Goal: Find contact information: Find contact information

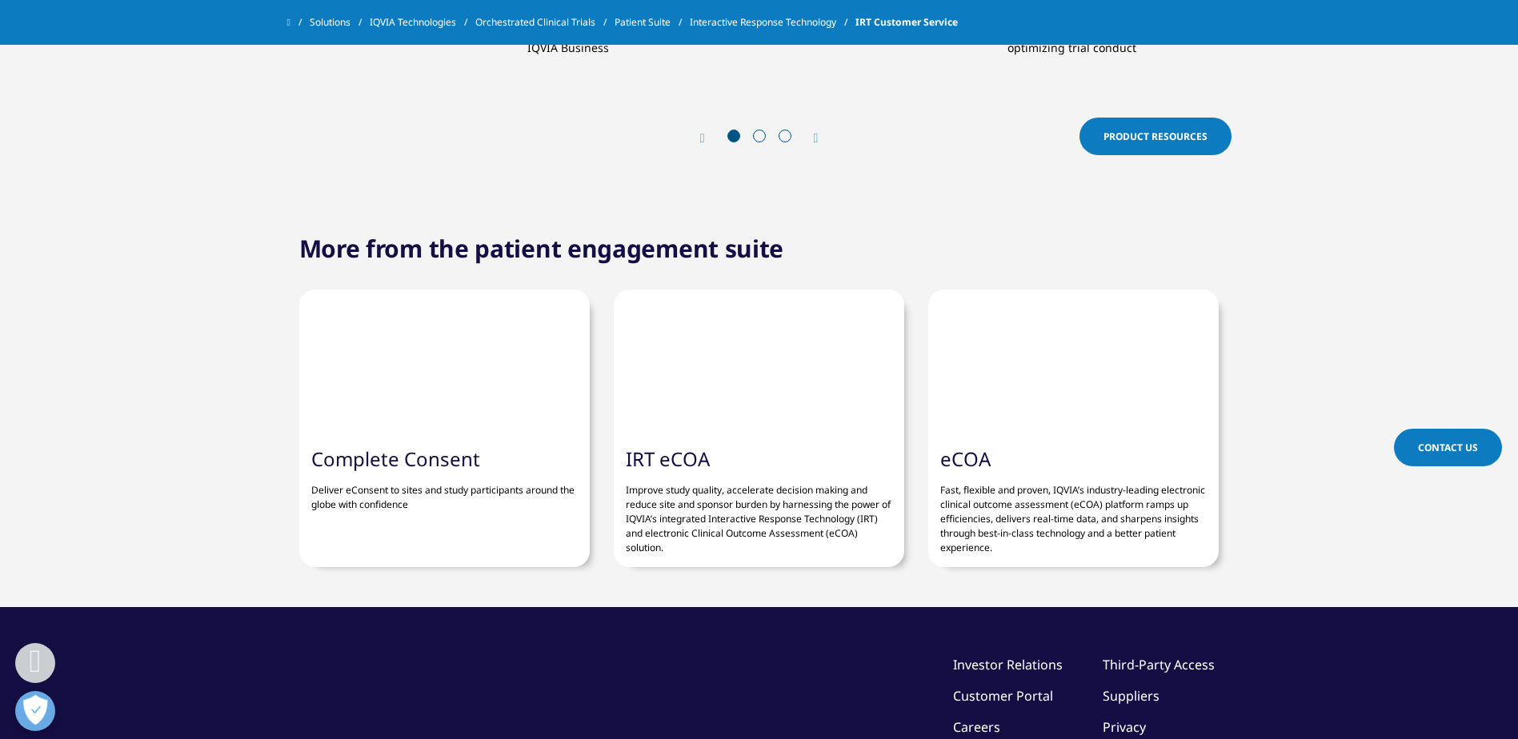
scroll to position [2400, 0]
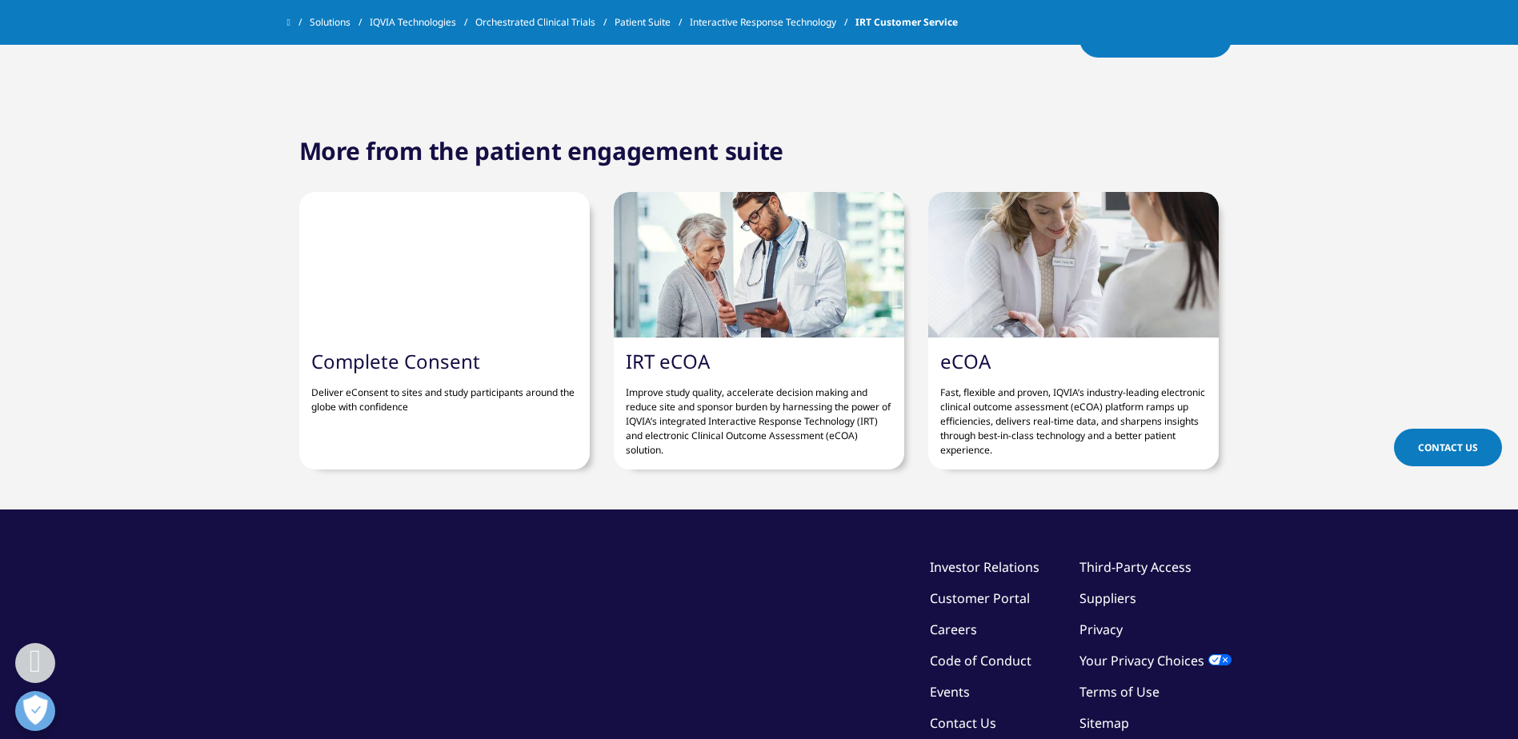
click at [1403, 446] on link "Contact Us" at bounding box center [1448, 448] width 108 height 38
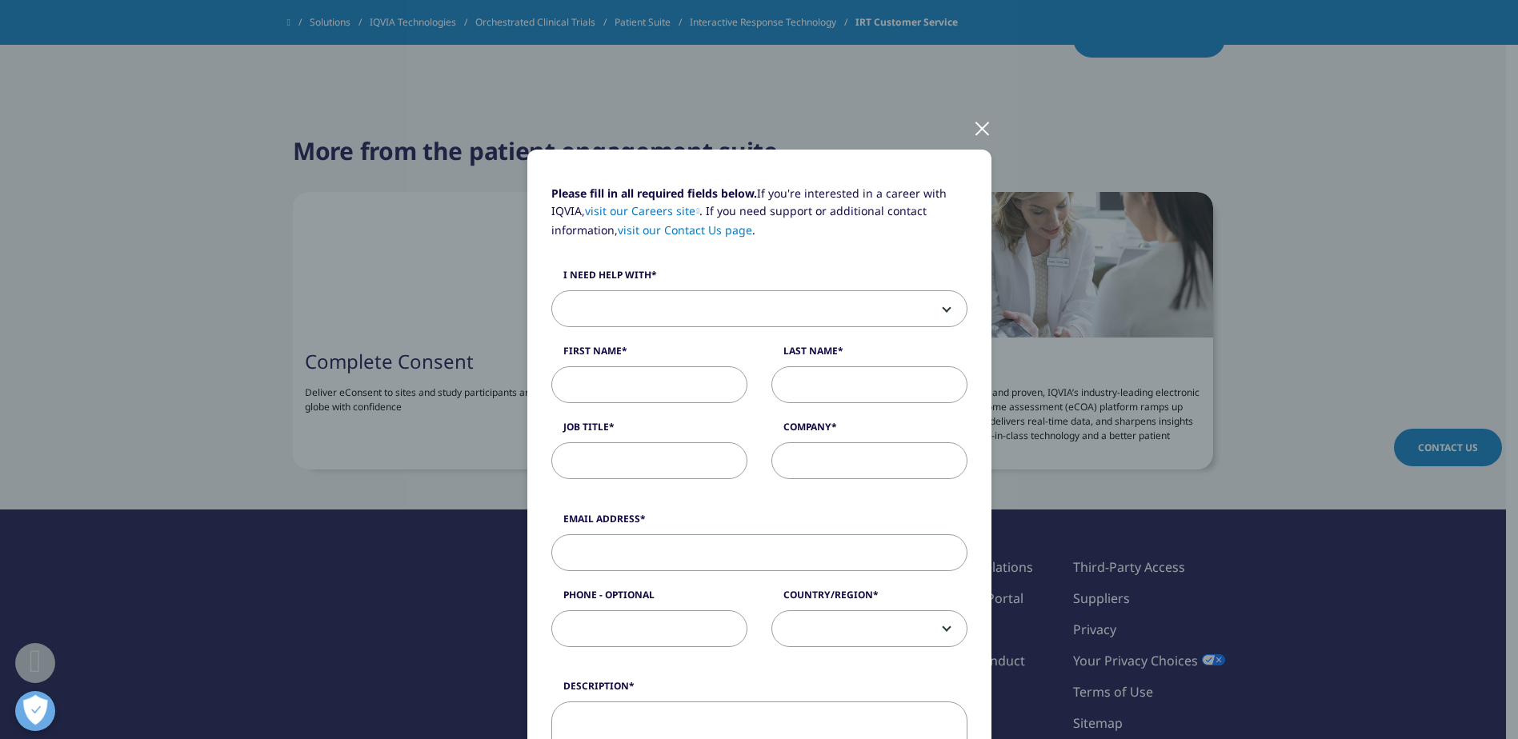
click at [976, 126] on div at bounding box center [982, 128] width 18 height 44
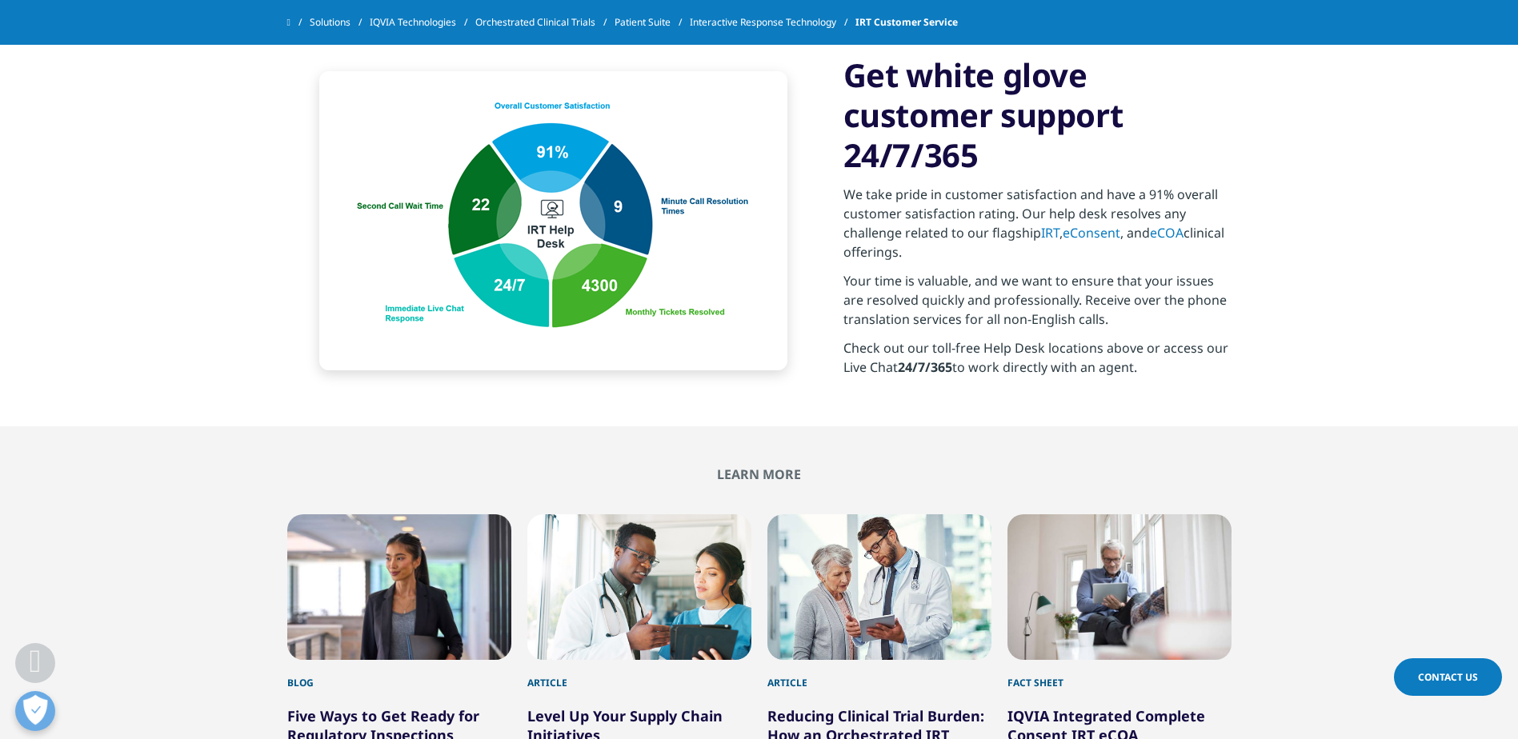
scroll to position [1520, 0]
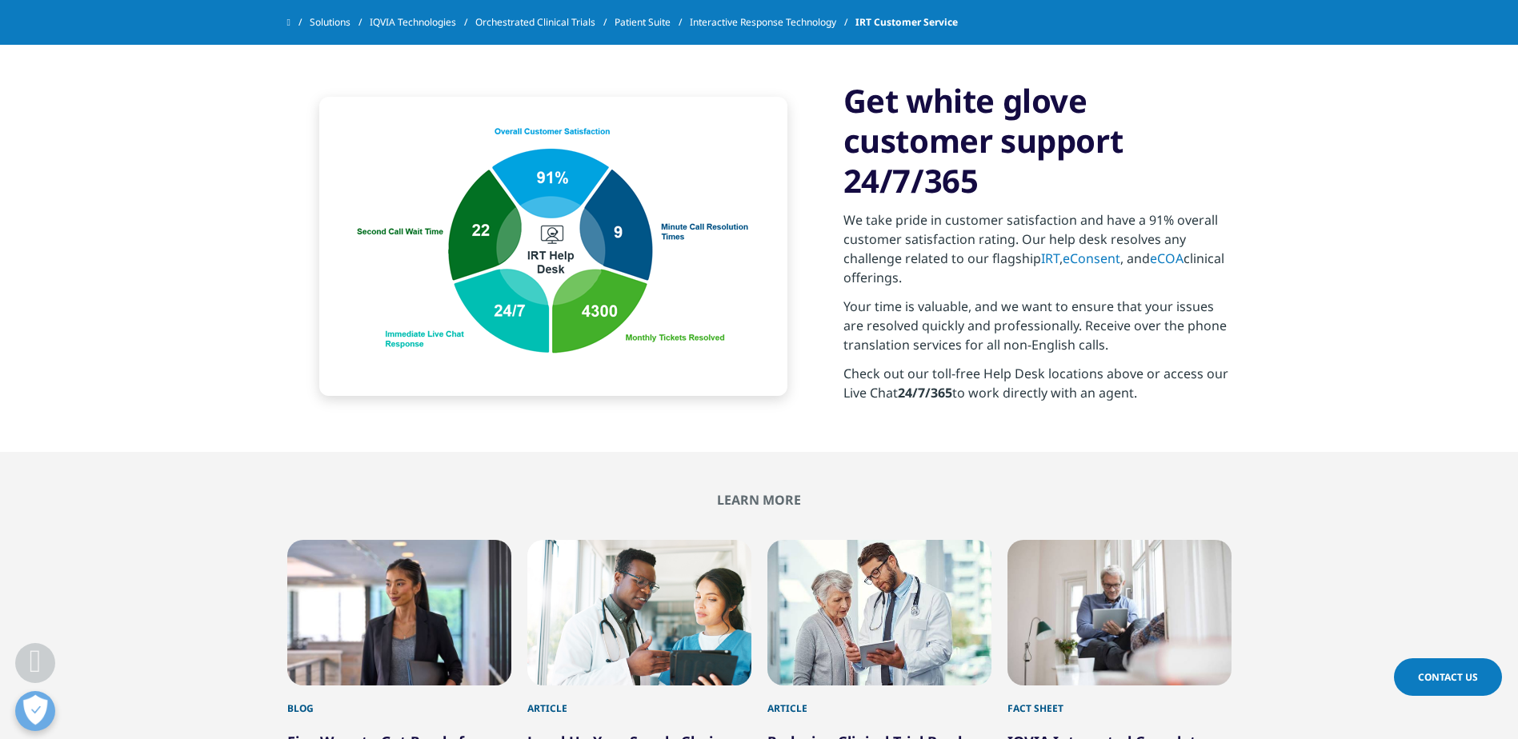
click at [931, 364] on p "Check out our toll-free Help Desk locations above or access our Live Chat 24/7/…" at bounding box center [1037, 388] width 388 height 48
click at [1047, 250] on link "IRT" at bounding box center [1050, 259] width 18 height 18
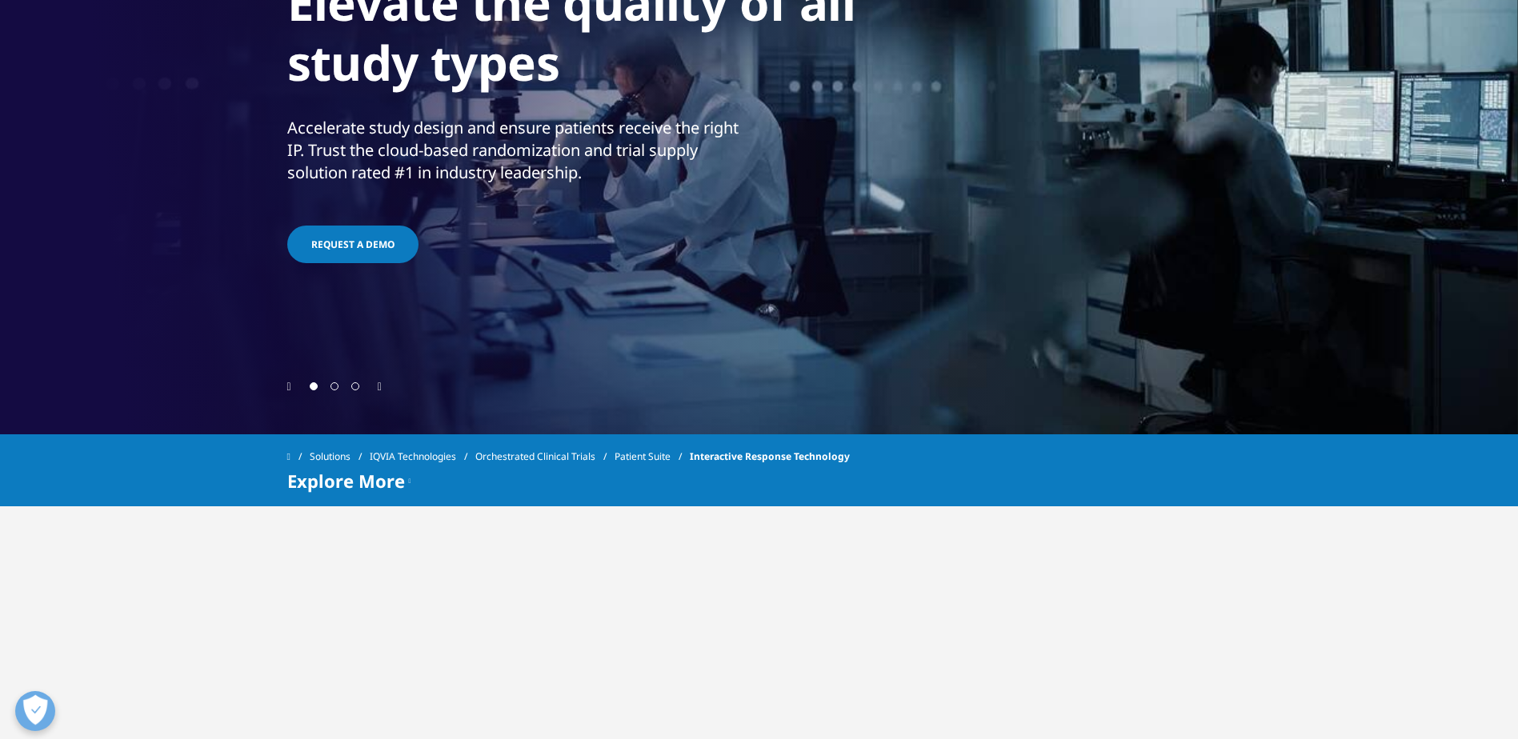
scroll to position [640, 0]
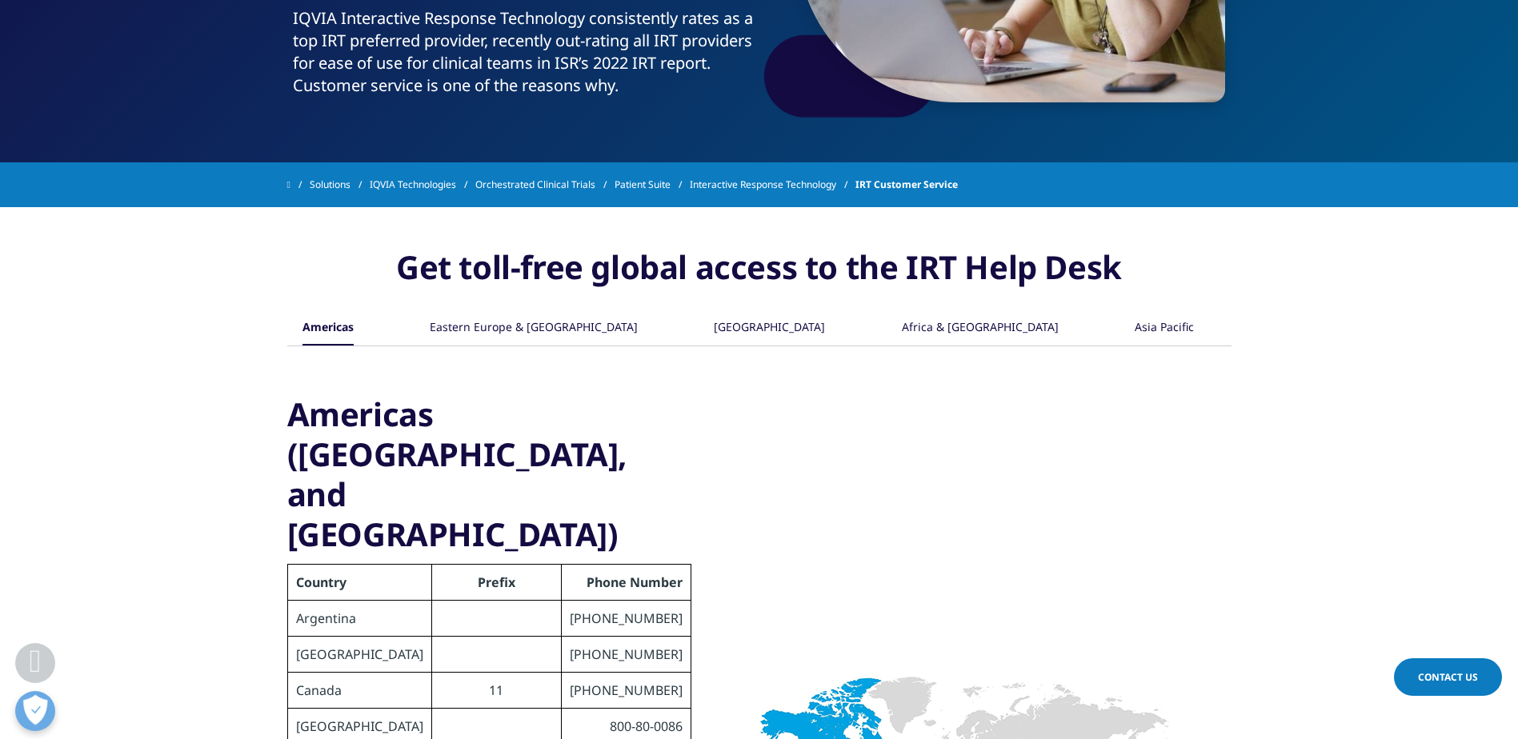
scroll to position [605, 0]
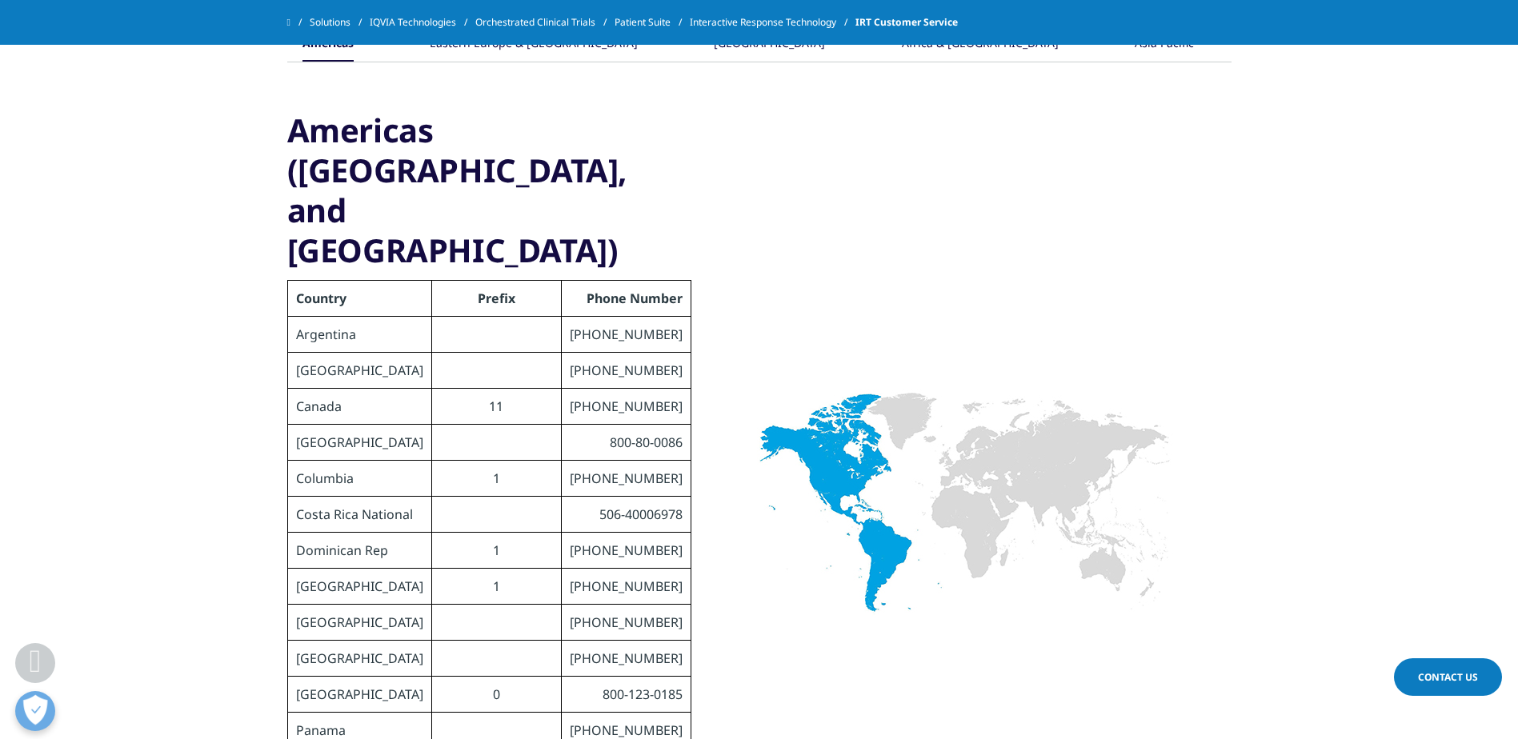
click at [48, 655] on div at bounding box center [35, 663] width 40 height 40
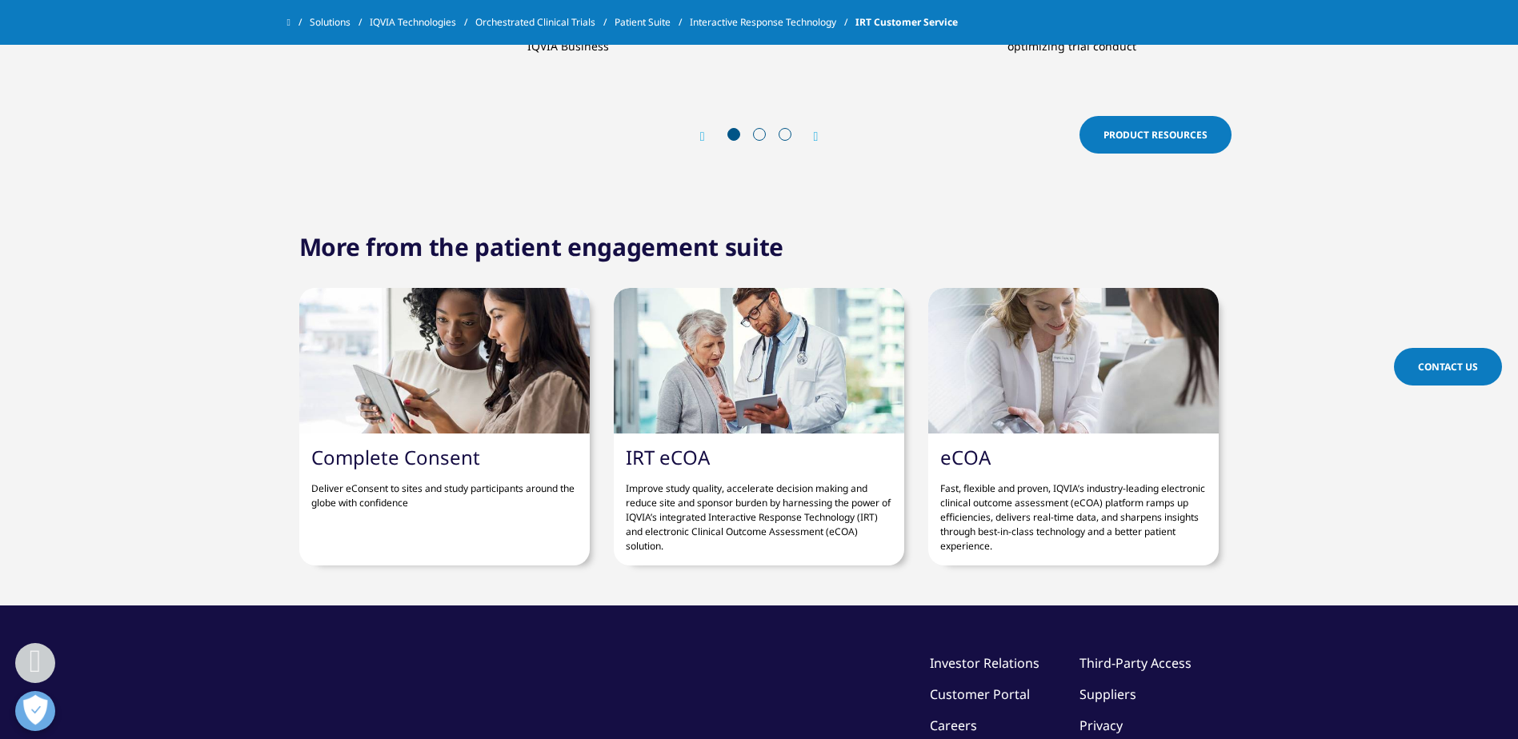
scroll to position [2541, 0]
